Goal: Task Accomplishment & Management: Manage account settings

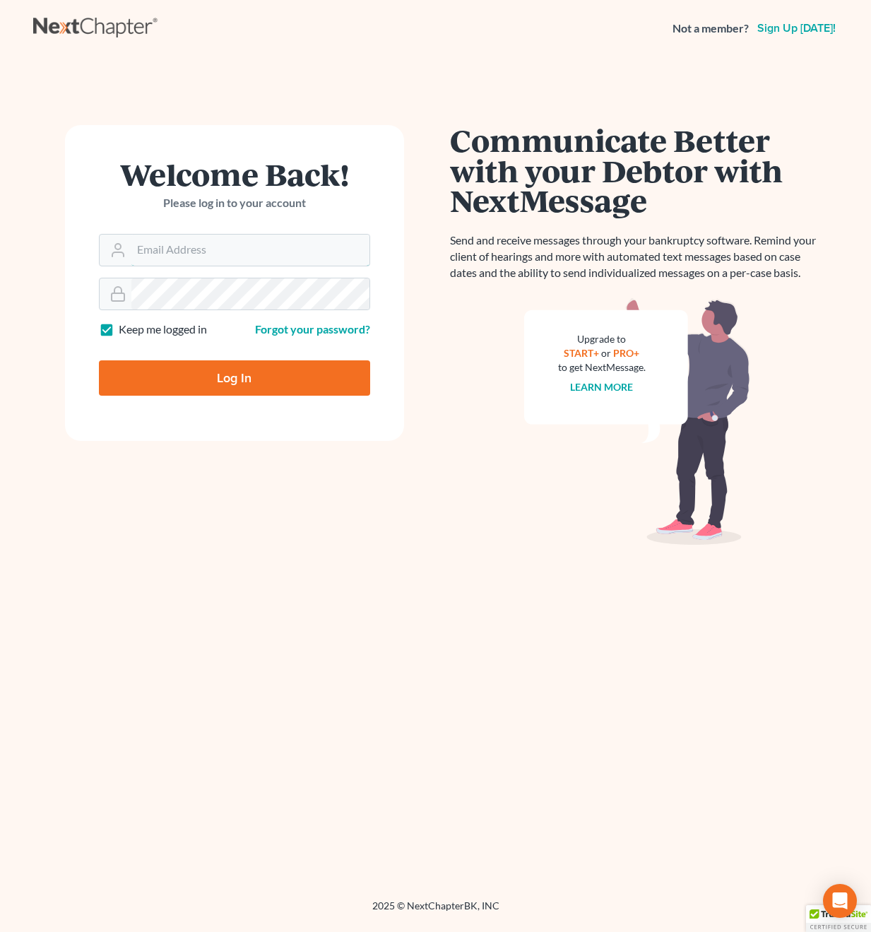
type input "[PERSON_NAME][EMAIL_ADDRESS][DOMAIN_NAME]"
click at [234, 376] on input "Log In" at bounding box center [234, 377] width 271 height 35
type input "Thinking..."
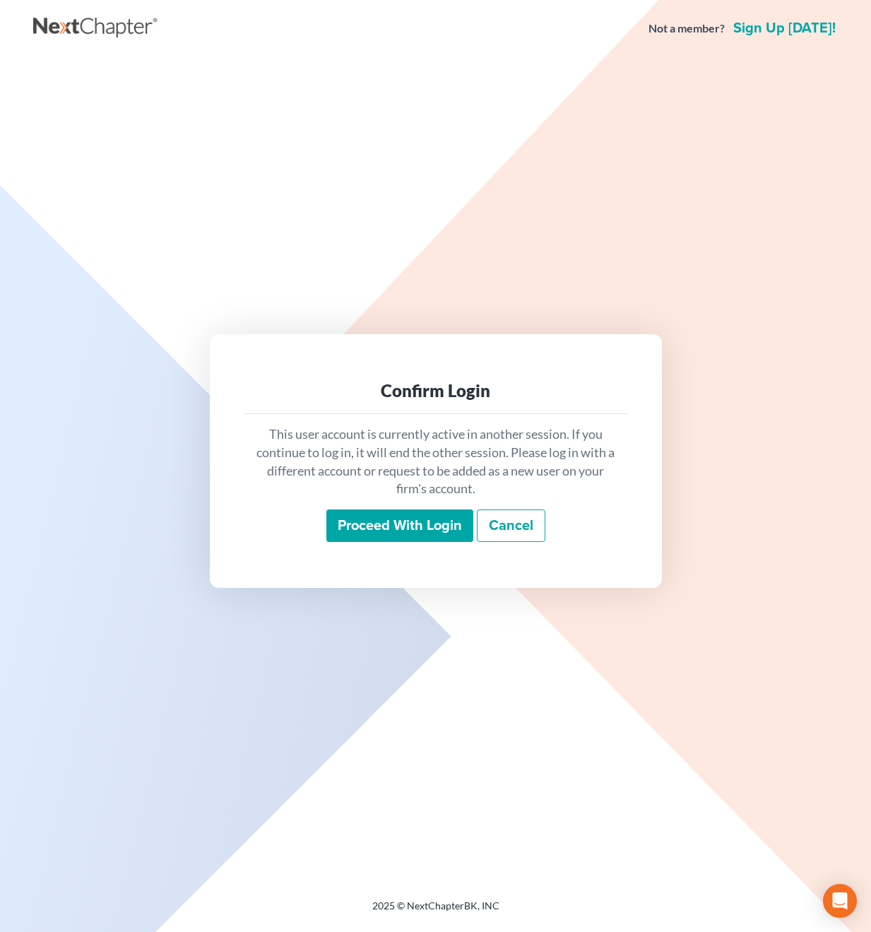
click at [340, 518] on input "Proceed with login" at bounding box center [399, 525] width 147 height 32
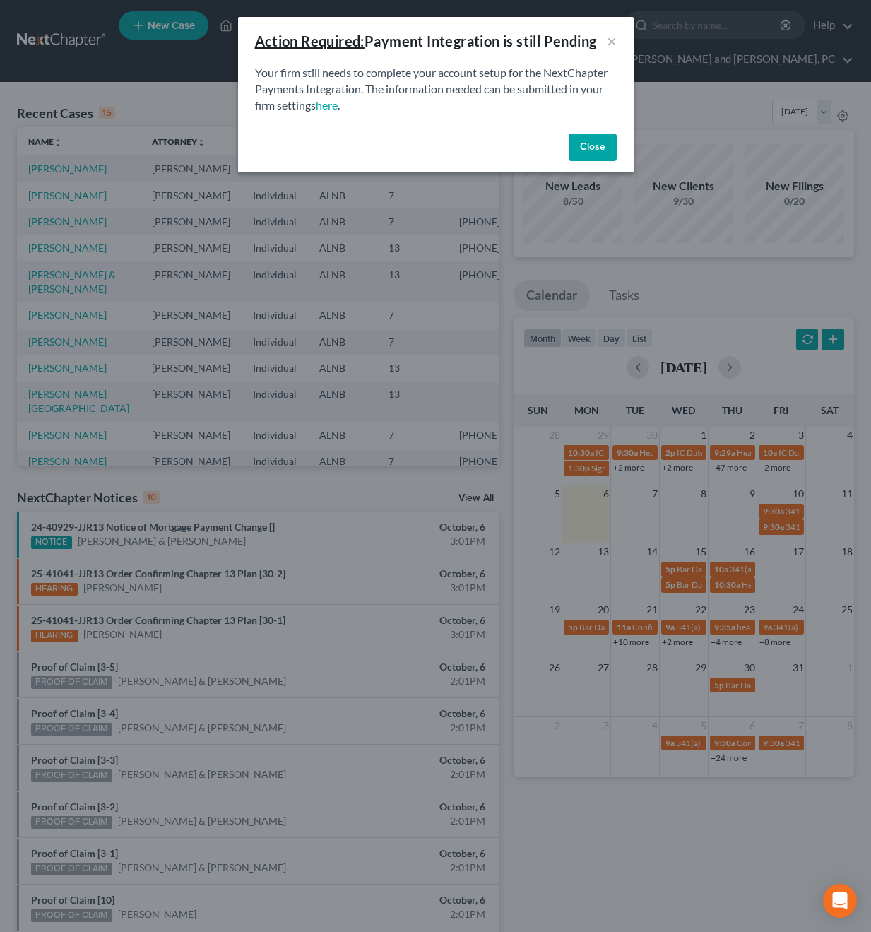
click at [598, 146] on button "Close" at bounding box center [593, 148] width 48 height 28
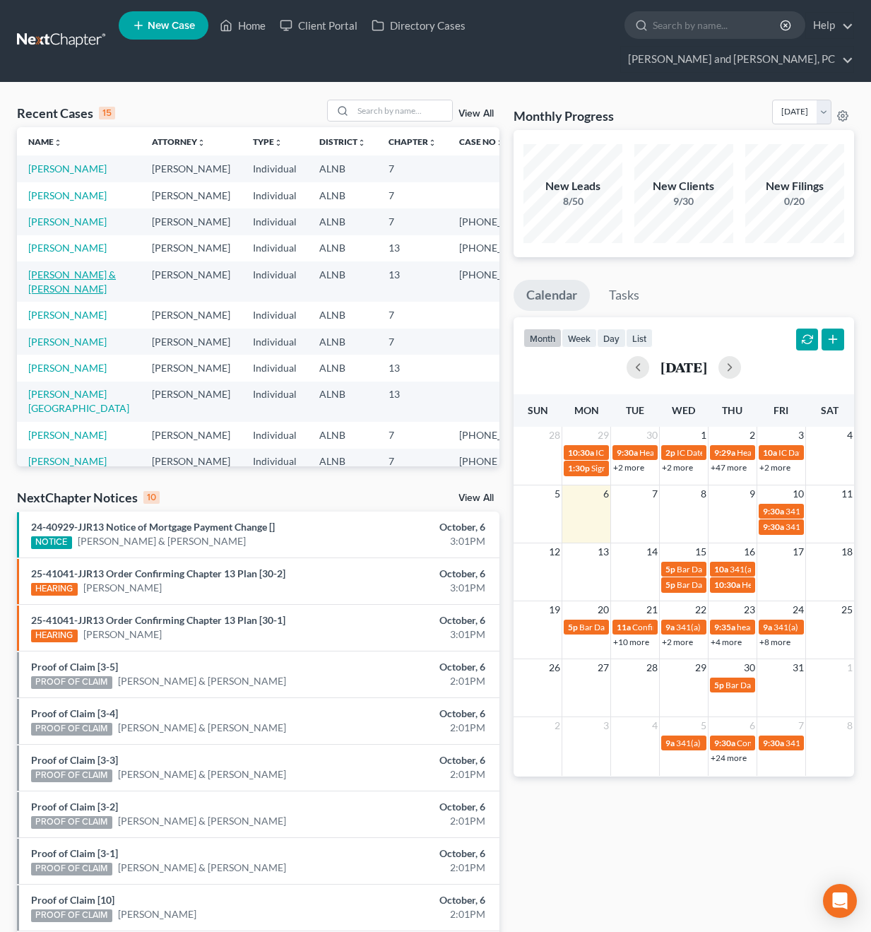
click at [65, 295] on link "Wheat, Thomas & Mallory" at bounding box center [72, 281] width 88 height 26
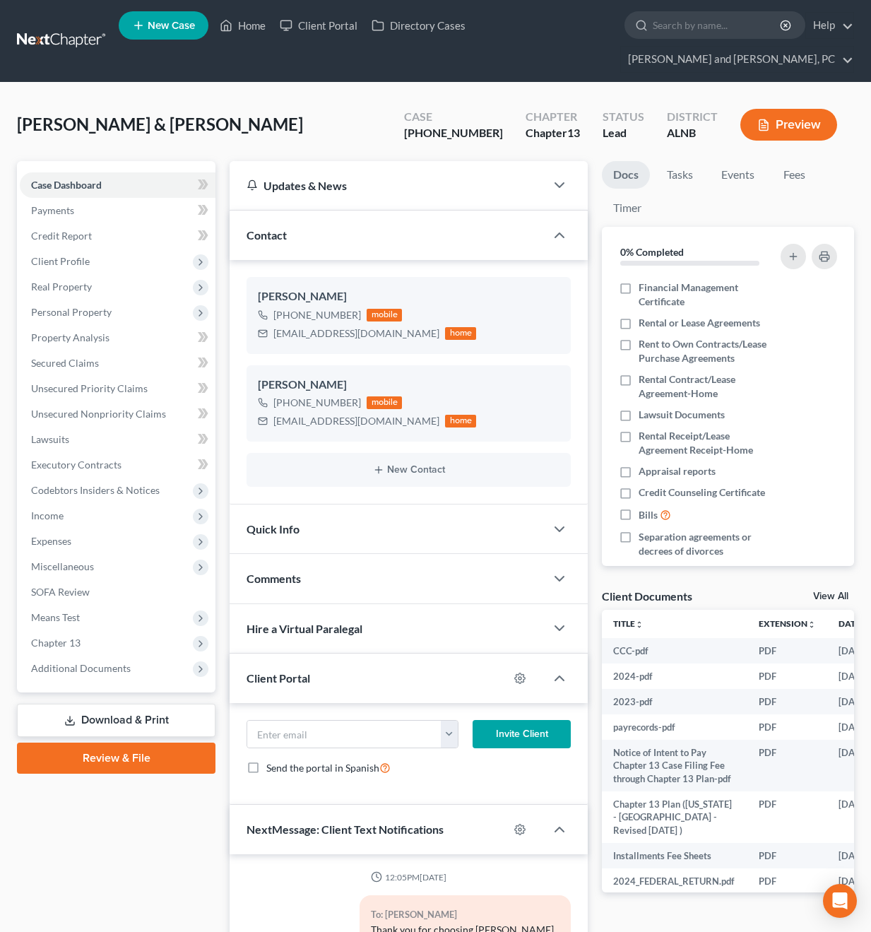
scroll to position [3076, 0]
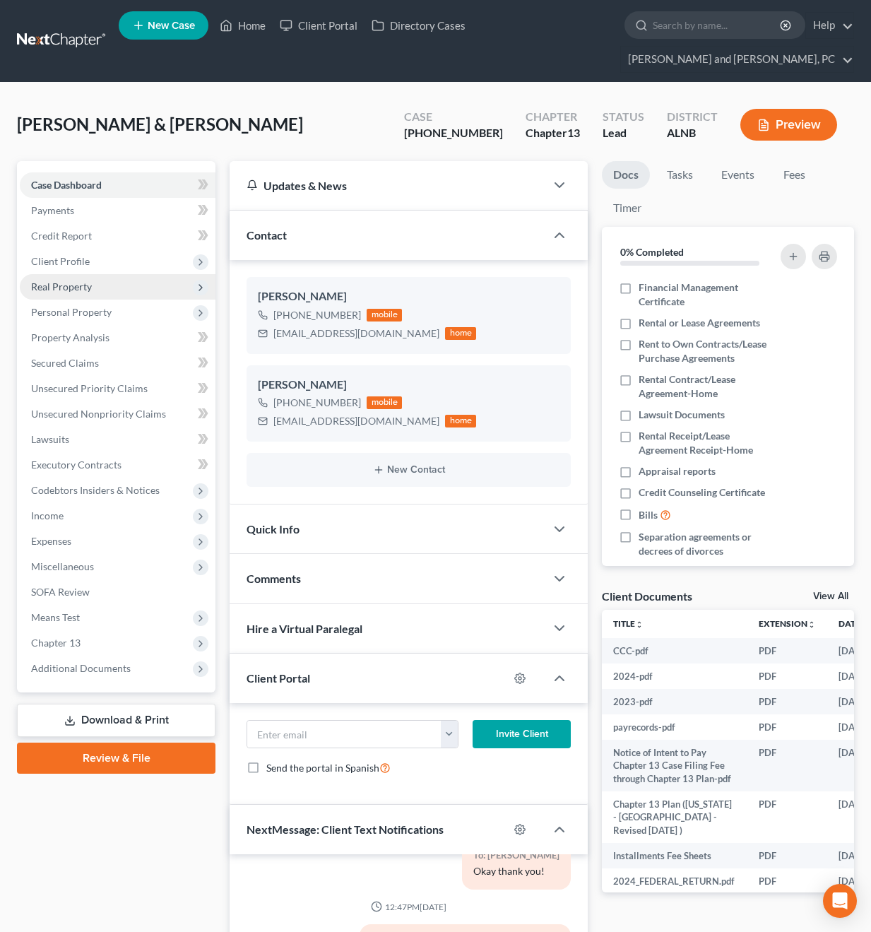
click at [70, 280] on span "Real Property" at bounding box center [61, 286] width 61 height 12
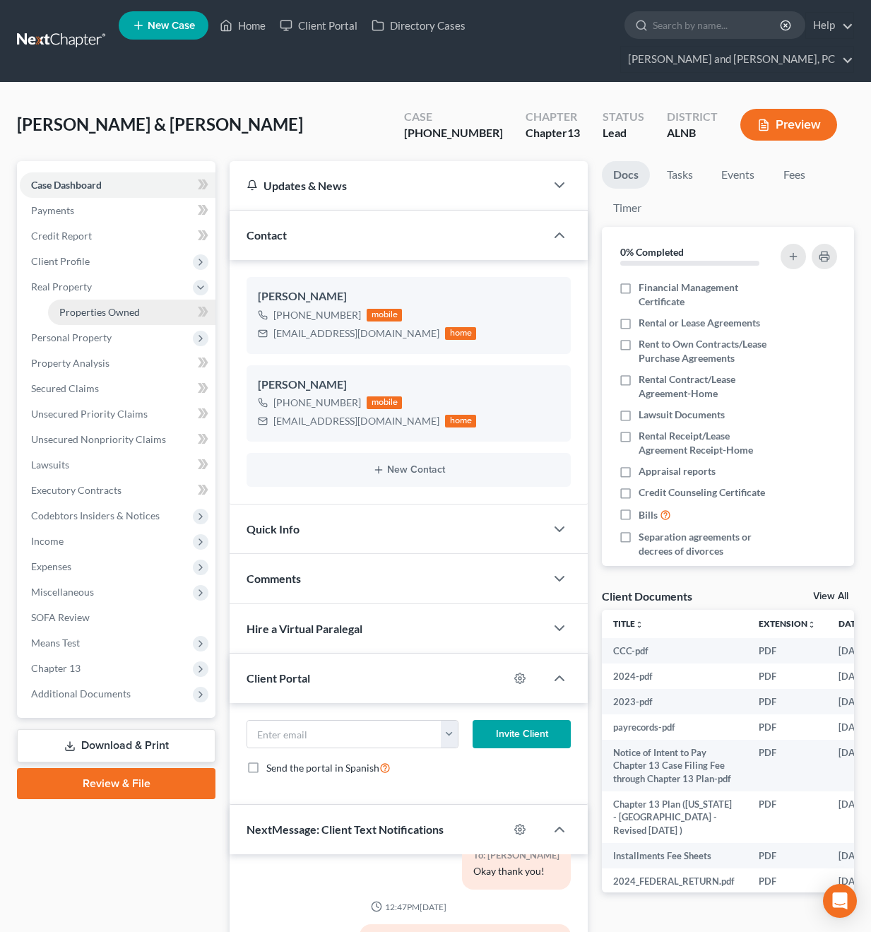
click at [76, 306] on span "Properties Owned" at bounding box center [99, 312] width 81 height 12
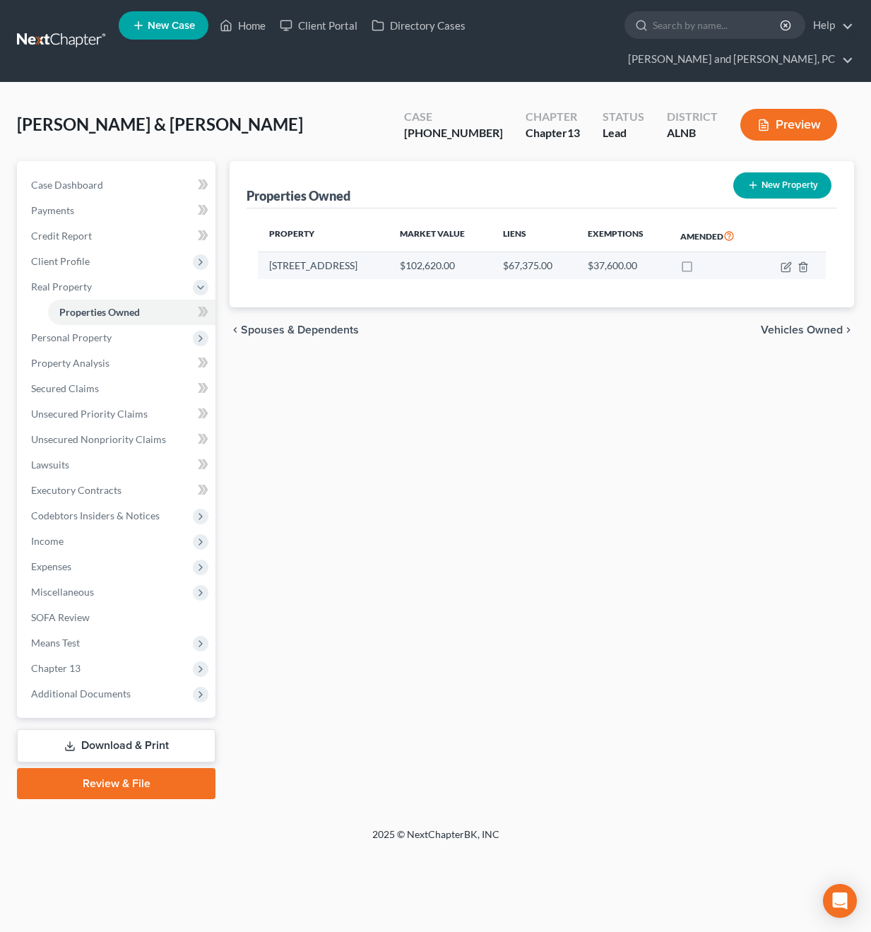
click at [506, 252] on td "$67,375.00" at bounding box center [534, 265] width 85 height 27
click at [325, 252] on td "413 Chickasaw Dr" at bounding box center [323, 265] width 131 height 27
click at [783, 261] on icon "button" at bounding box center [786, 266] width 11 height 11
select select "0"
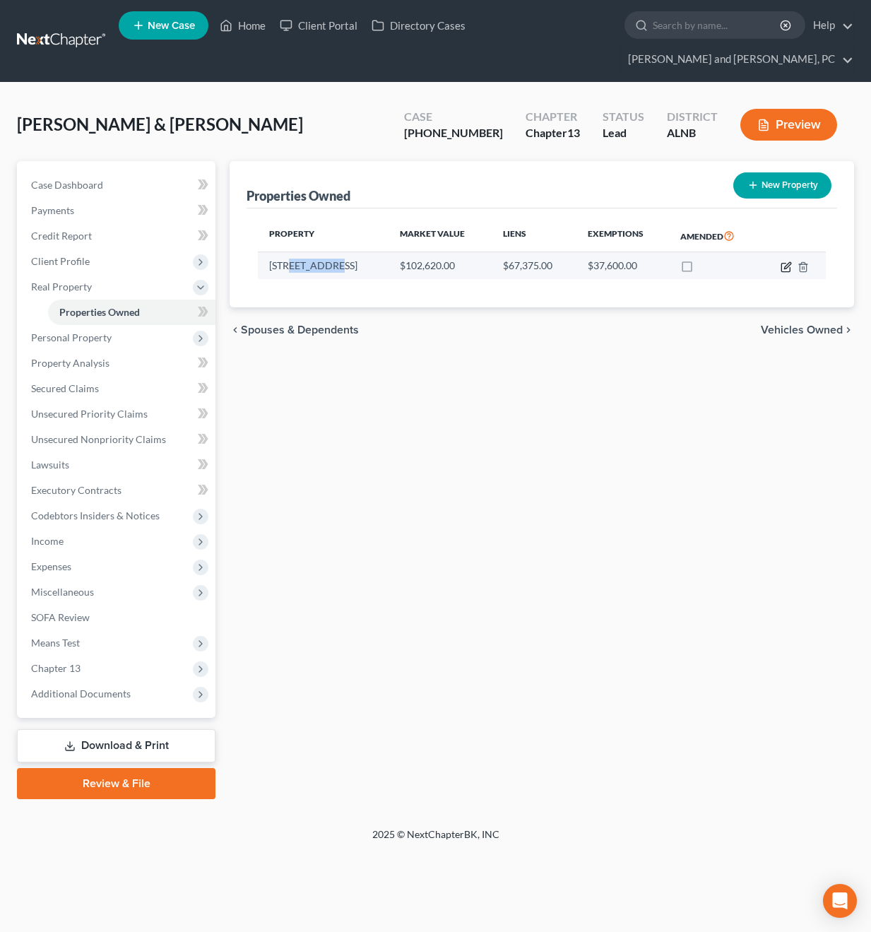
select select "2"
select select "0"
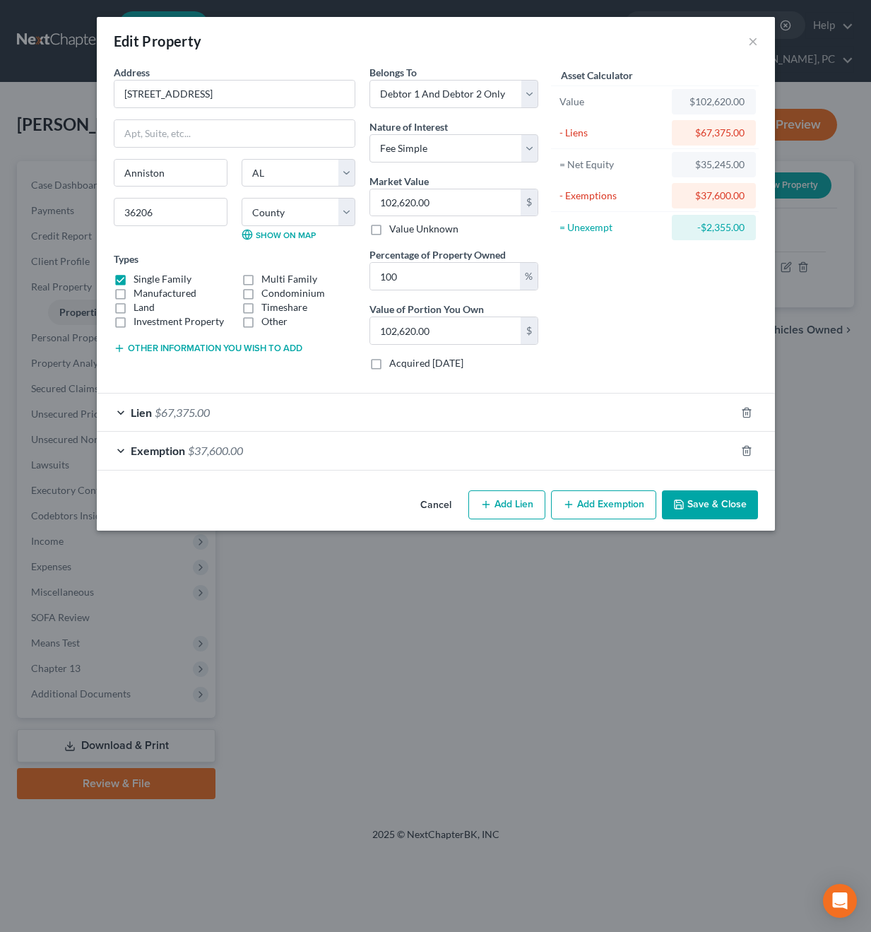
click at [124, 412] on div "Lien $67,375.00" at bounding box center [416, 411] width 639 height 37
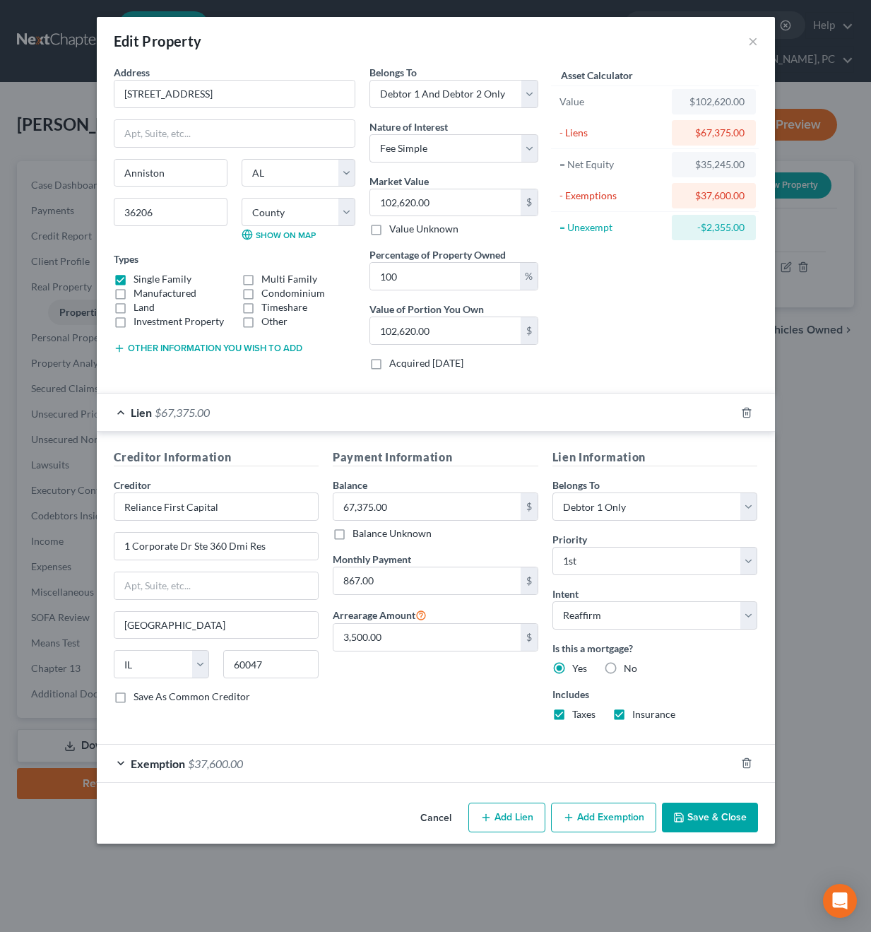
click at [124, 412] on div "Lien $67,375.00" at bounding box center [416, 411] width 639 height 37
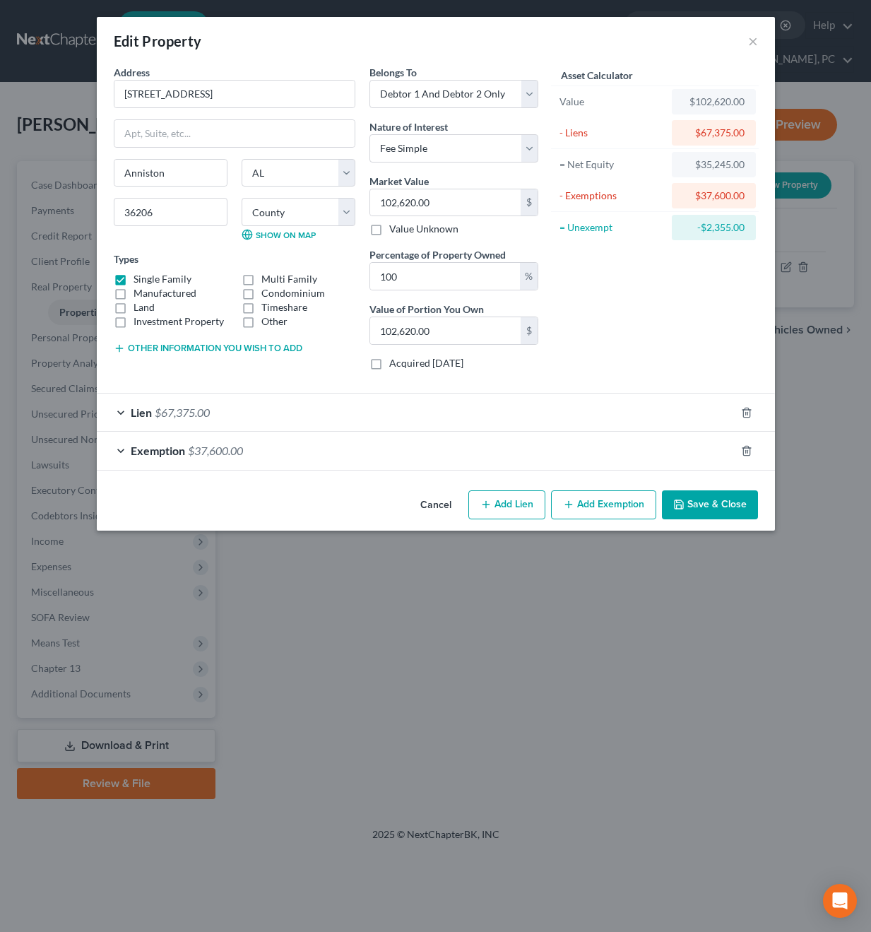
click at [119, 450] on div "Exemption $37,600.00" at bounding box center [416, 450] width 639 height 37
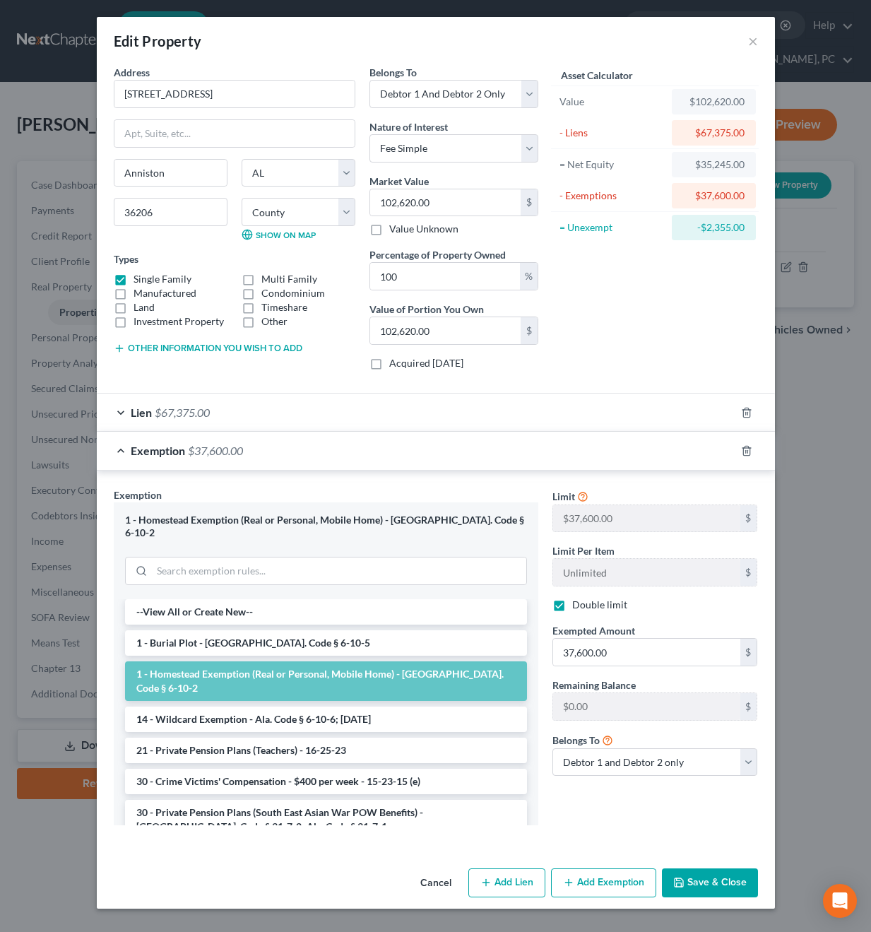
click at [119, 450] on div "Exemption $37,600.00" at bounding box center [416, 450] width 639 height 37
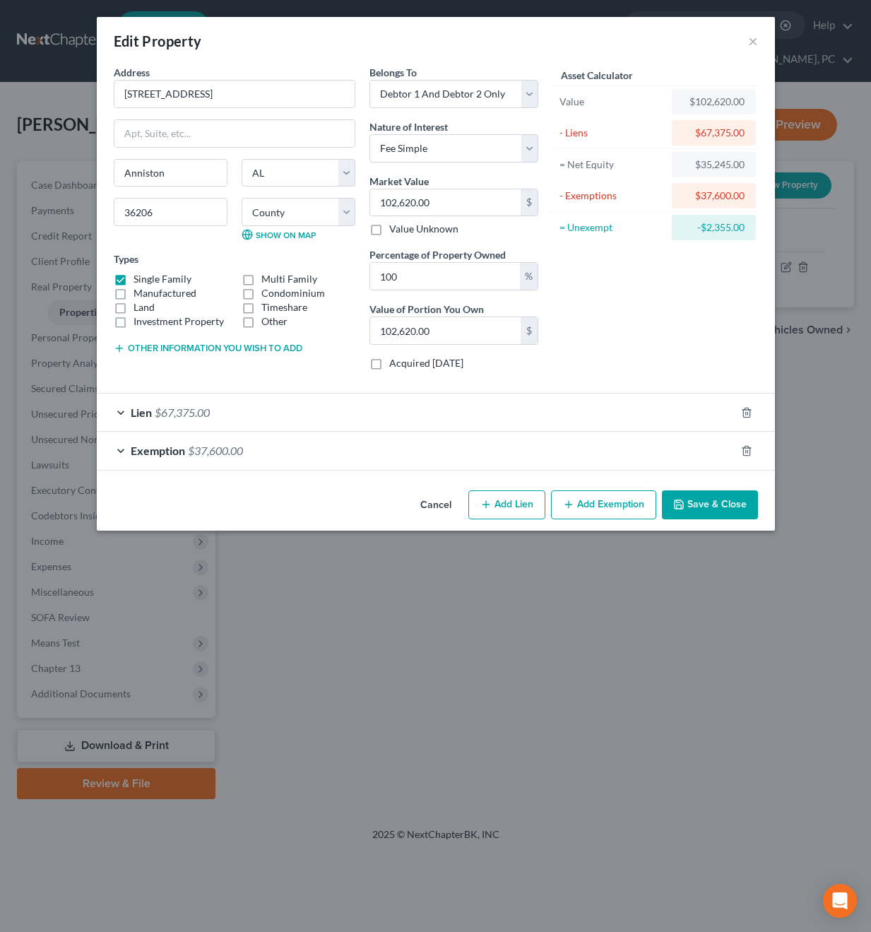
click at [442, 503] on button "Cancel" at bounding box center [436, 506] width 54 height 28
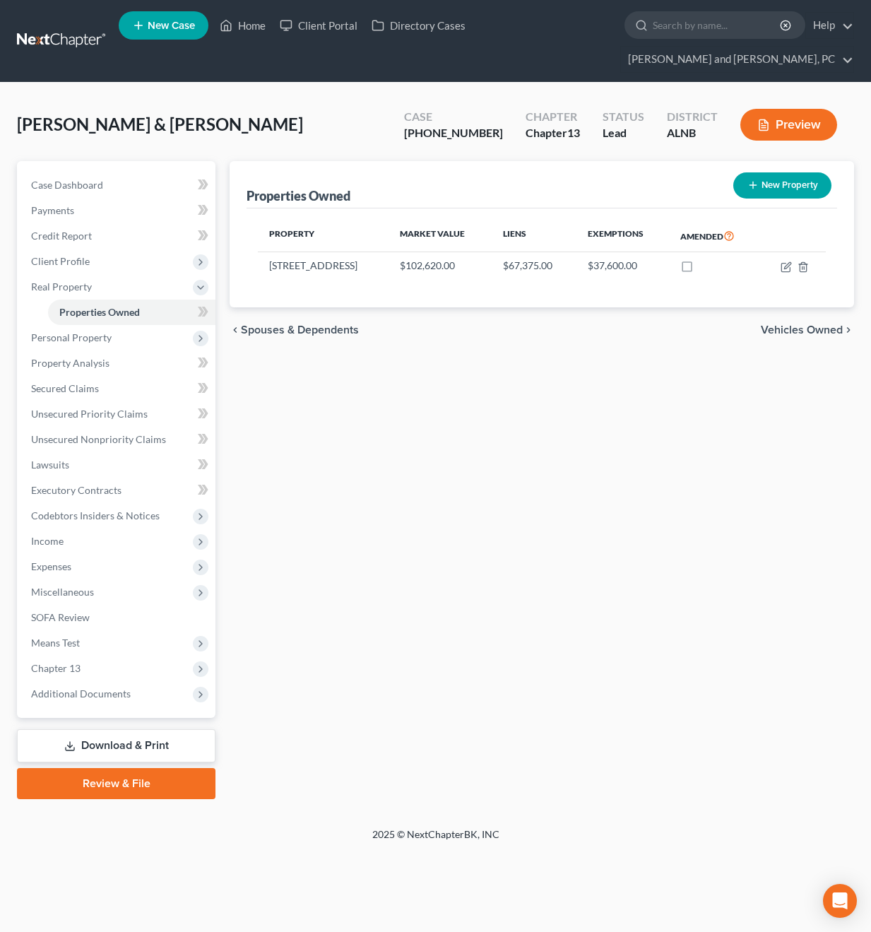
click at [442, 503] on div "Properties Owned New Property Property Market Value Liens Exemptions Amended 41…" at bounding box center [542, 480] width 639 height 638
